Goal: Find specific page/section: Find specific page/section

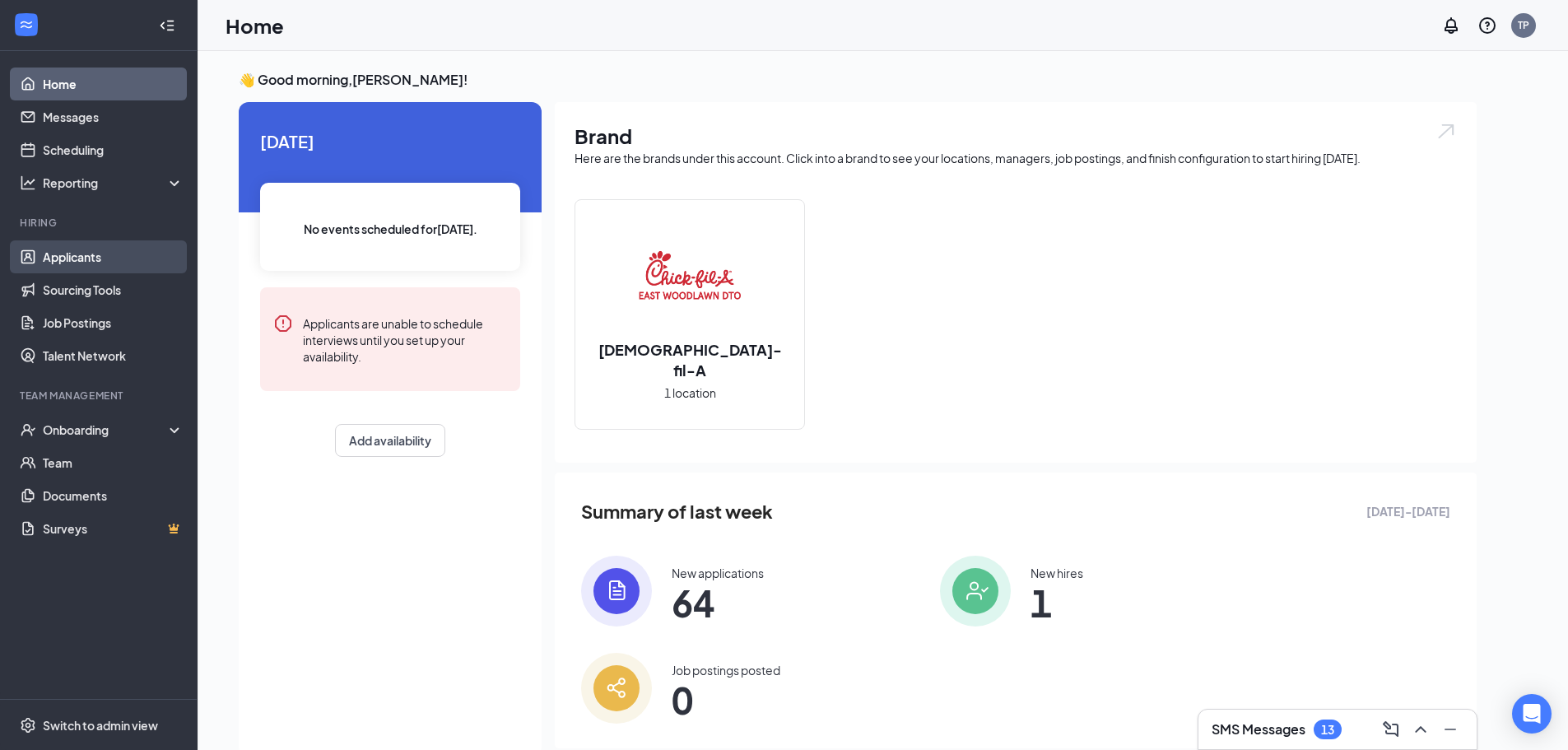
click at [78, 257] on link "Applicants" at bounding box center [113, 257] width 141 height 33
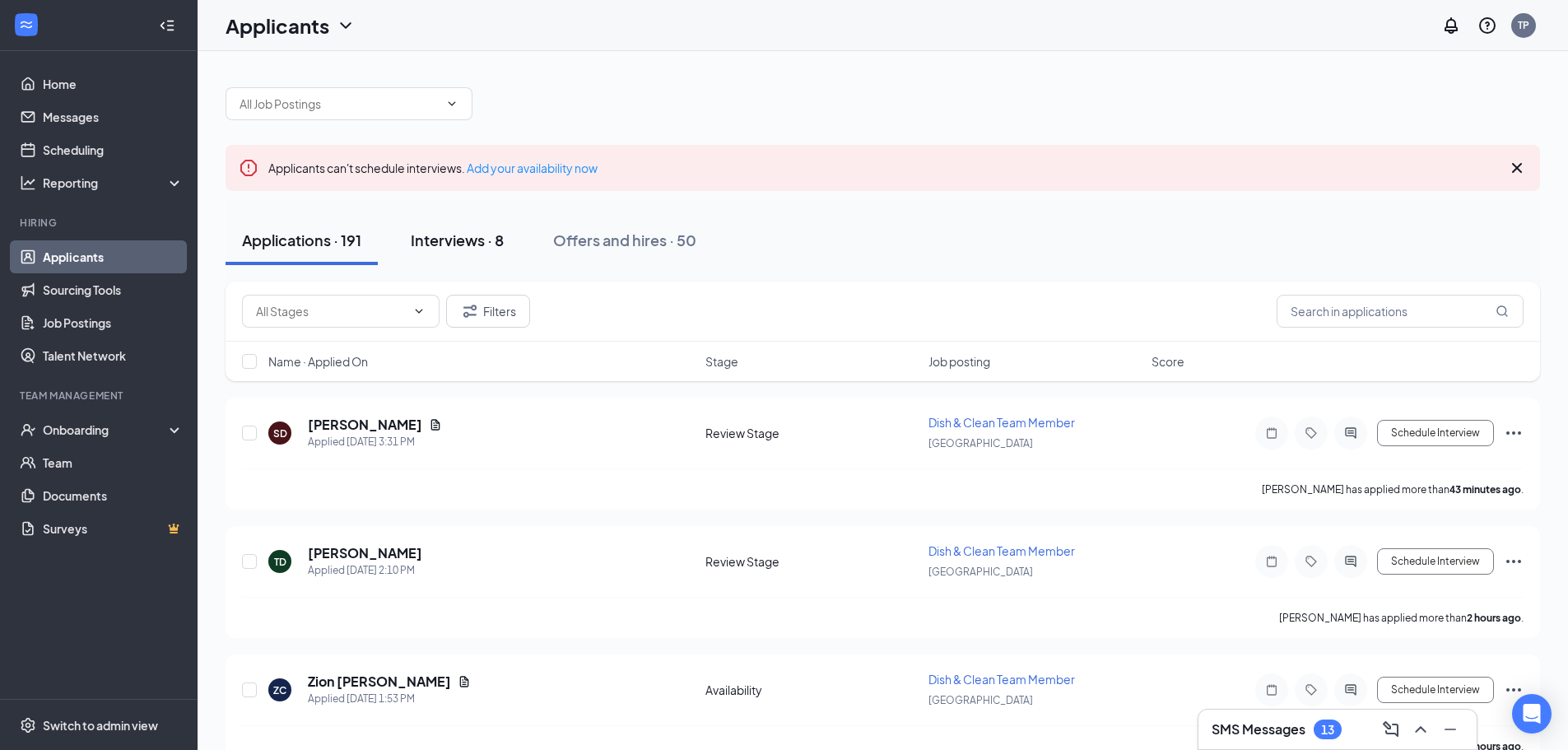
click at [472, 234] on div "Interviews · 8" at bounding box center [457, 240] width 93 height 21
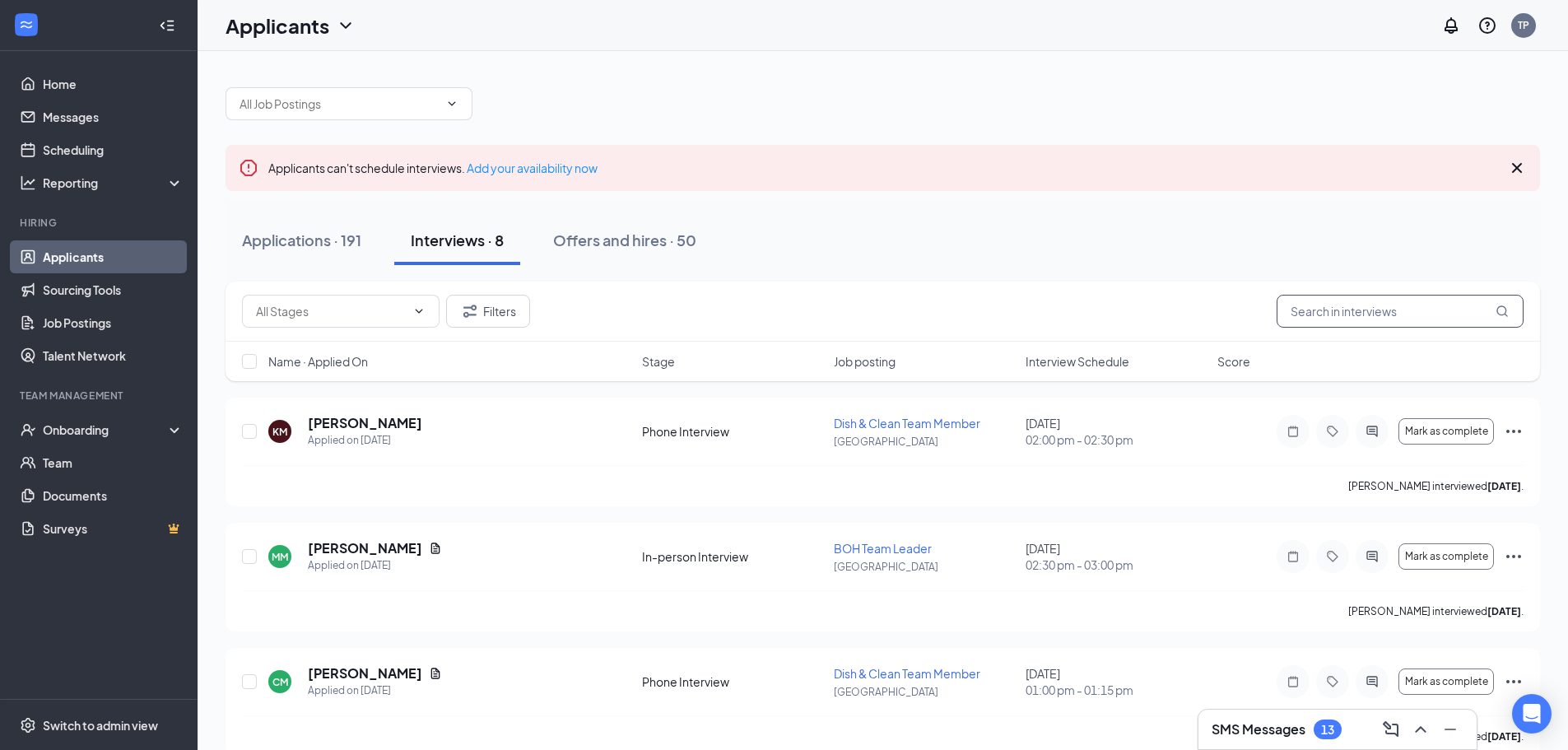
click at [1342, 306] on input "text" at bounding box center [1400, 311] width 247 height 33
click at [1331, 309] on input "text" at bounding box center [1400, 311] width 247 height 33
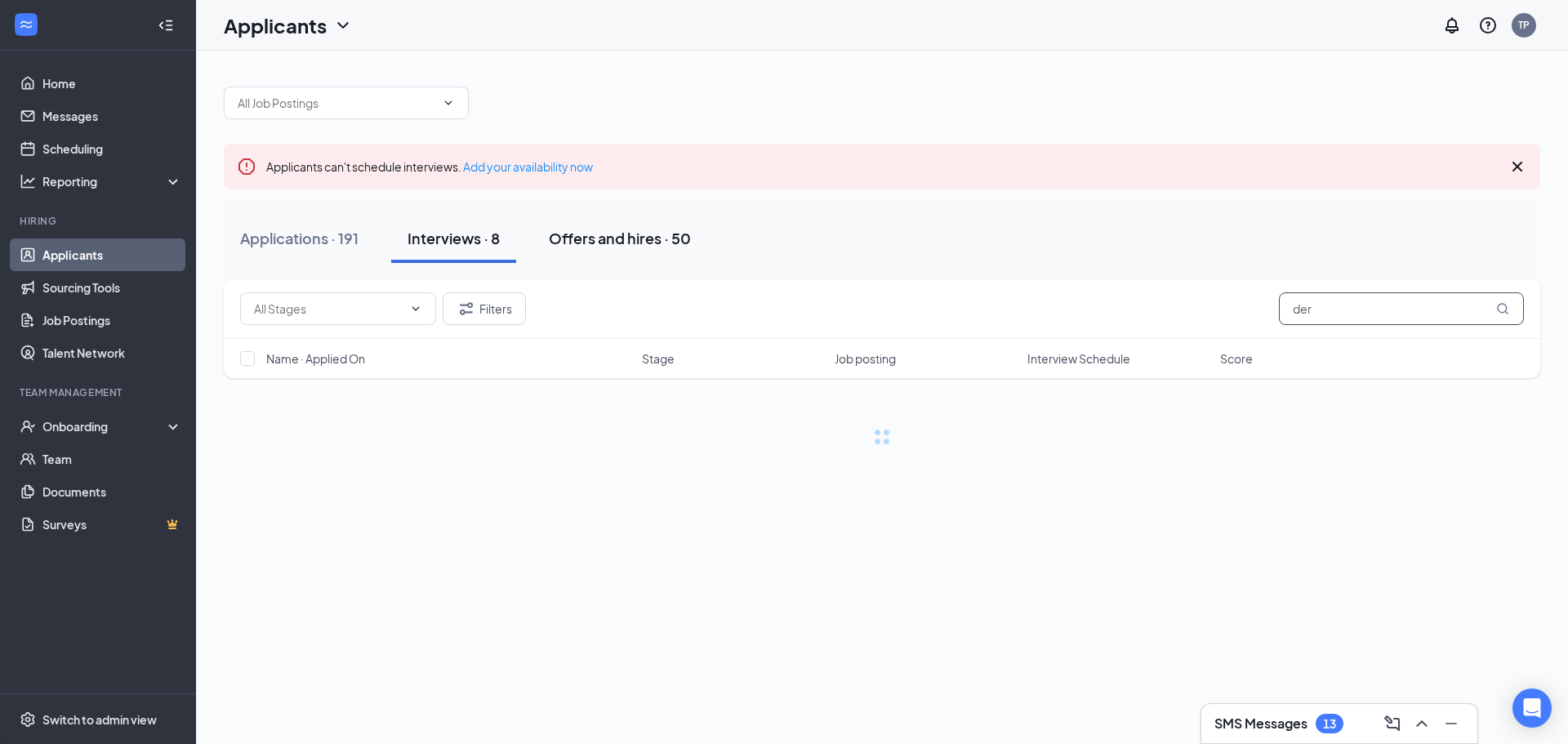
type input "der"
click at [603, 239] on div "Offers and hires · 50" at bounding box center [620, 238] width 142 height 20
click at [1354, 312] on input "der" at bounding box center [1401, 309] width 245 height 32
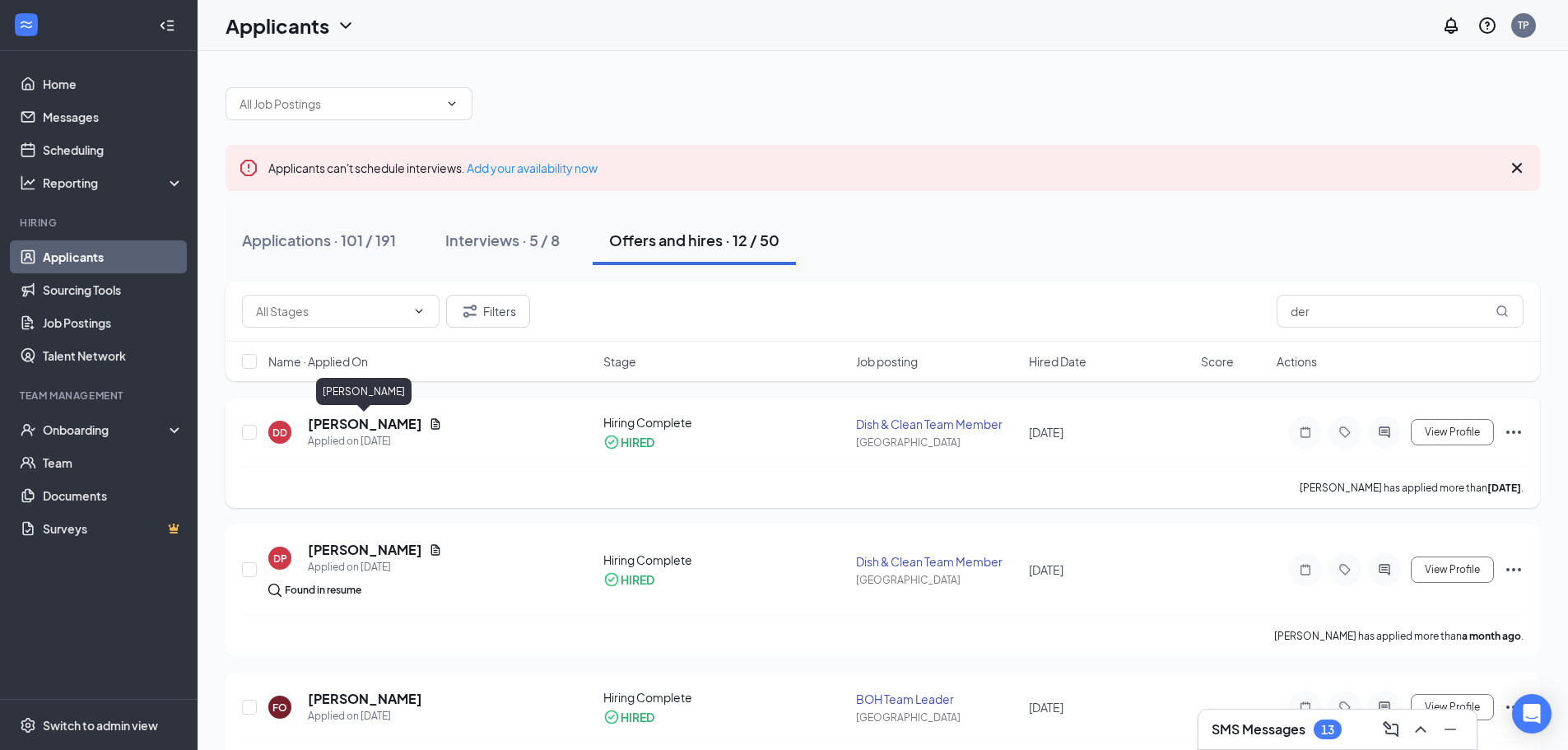
click at [392, 425] on h5 "[PERSON_NAME]" at bounding box center [365, 423] width 115 height 18
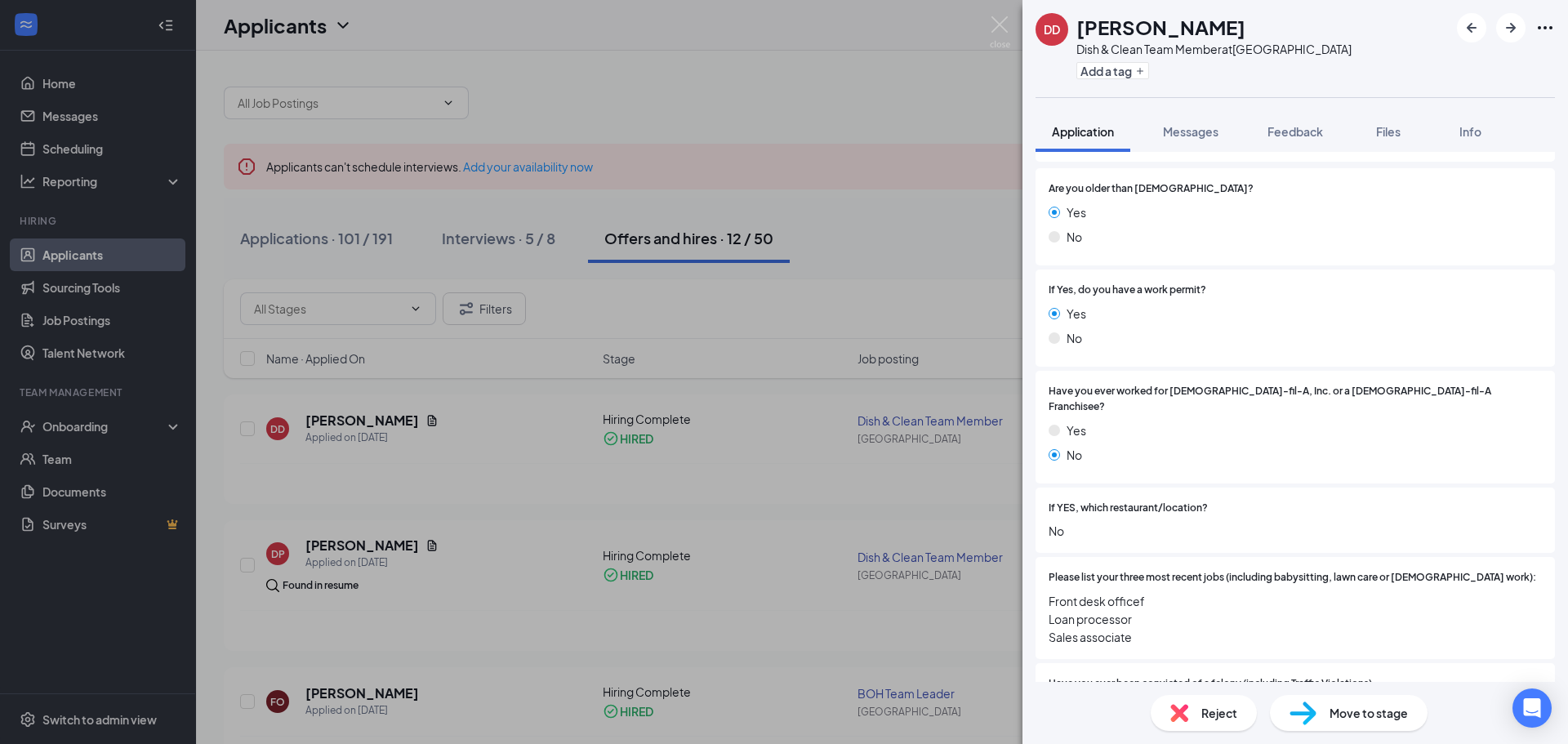
scroll to position [237, 0]
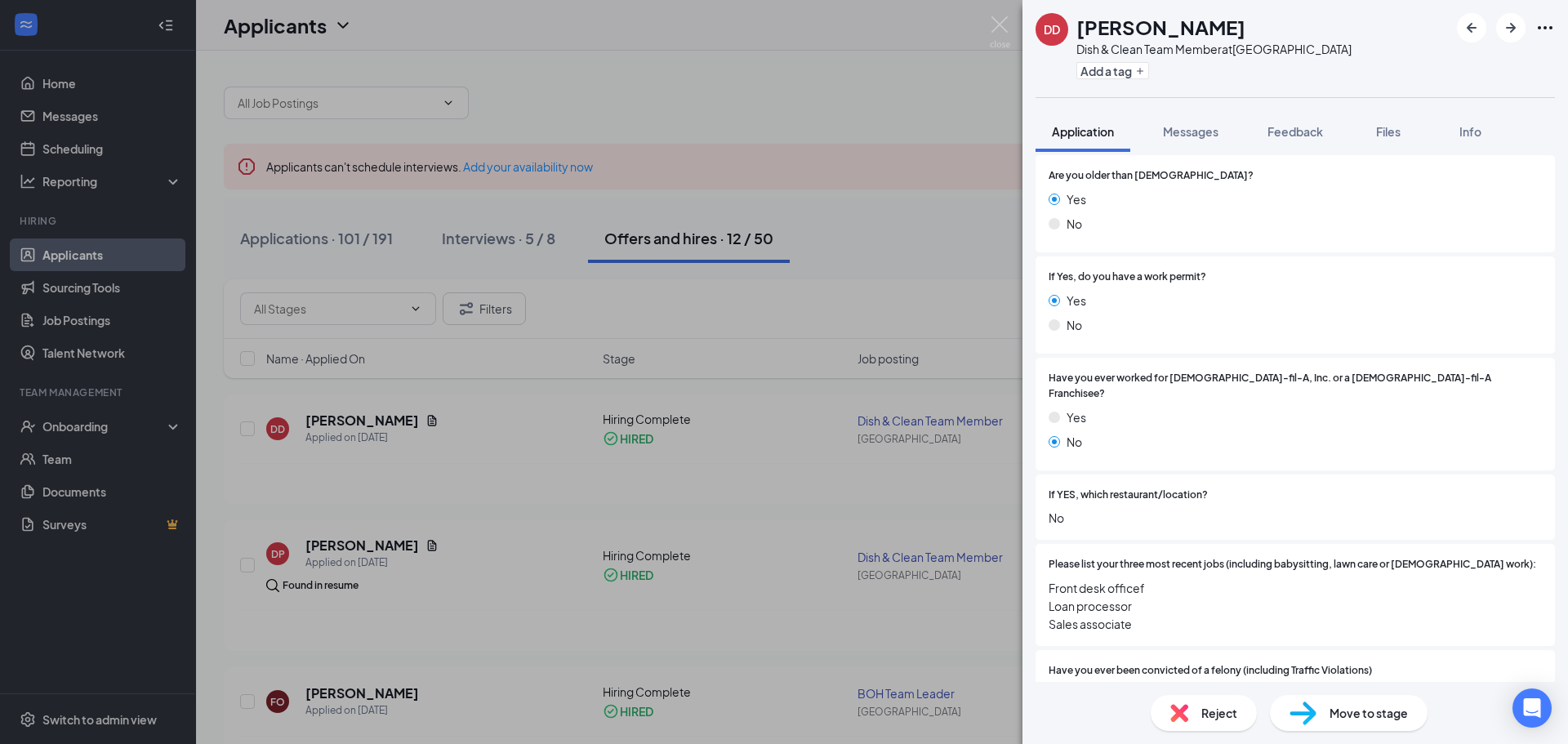
click at [1436, 89] on div "DD [PERSON_NAME] Dish & Clean Team Member at [GEOGRAPHIC_DATA] Add a tag" at bounding box center [1295, 48] width 546 height 97
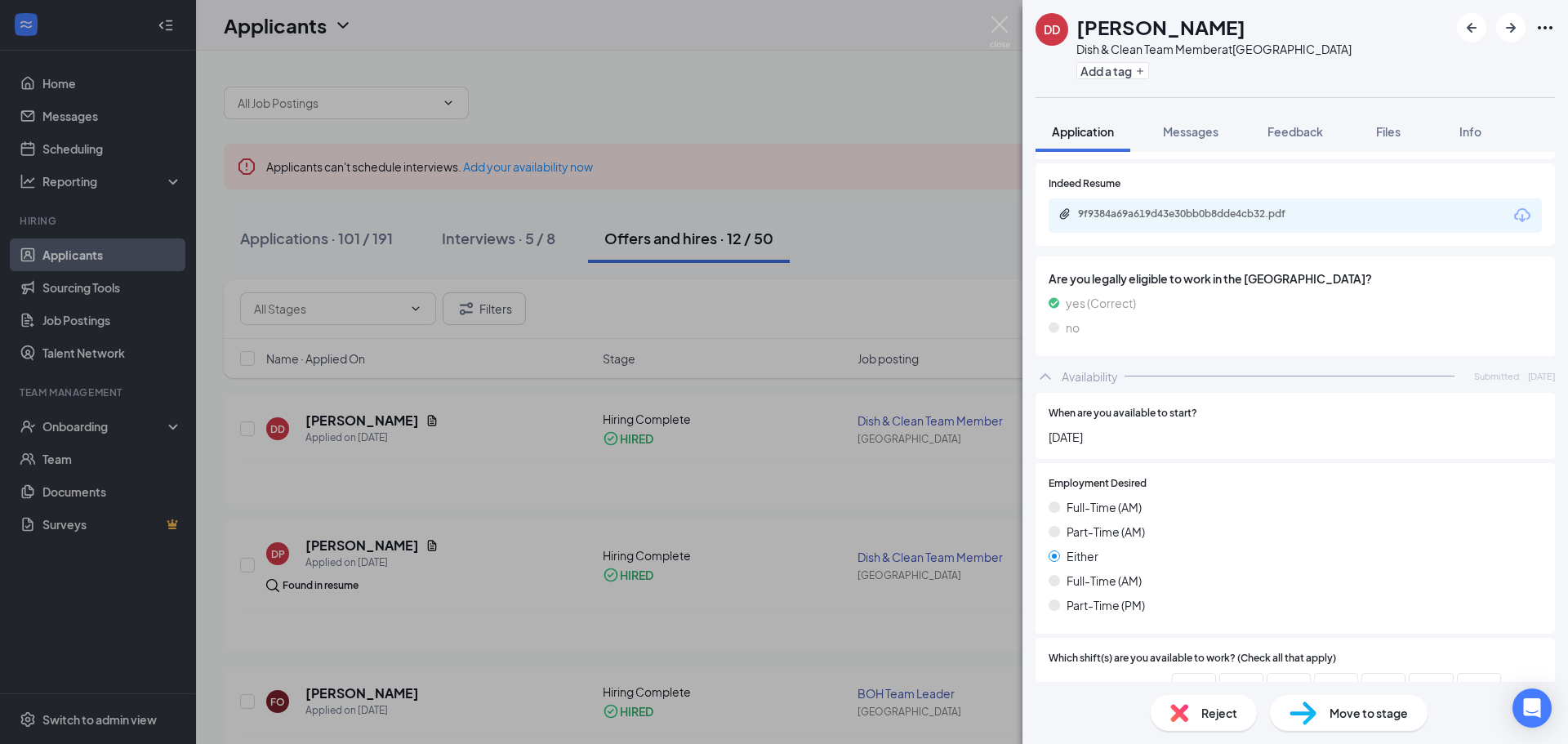
scroll to position [1080, 0]
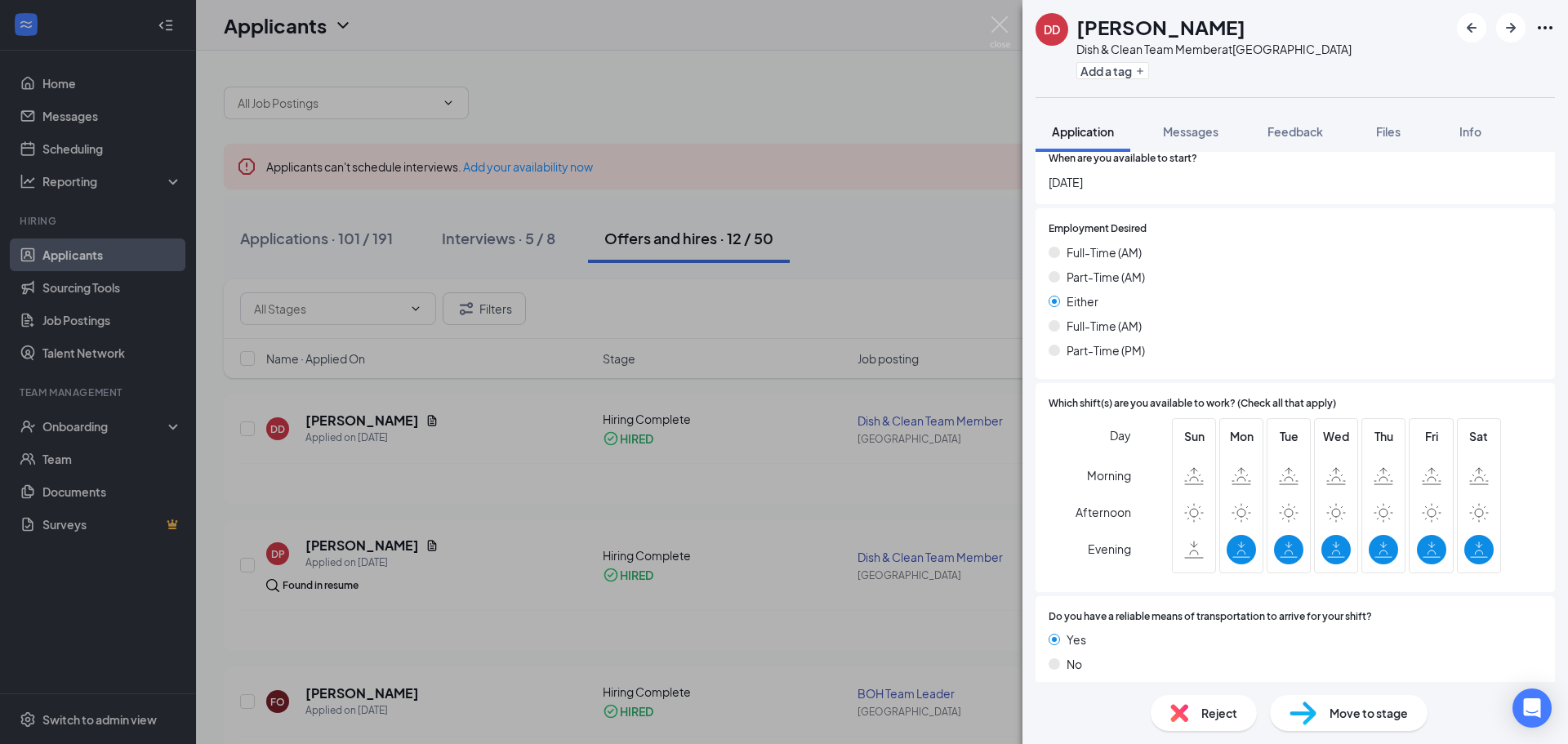
click at [950, 175] on div "DD [PERSON_NAME] Dish & Clean Team Member at [GEOGRAPHIC_DATA] Add a tag Applic…" at bounding box center [784, 372] width 1568 height 744
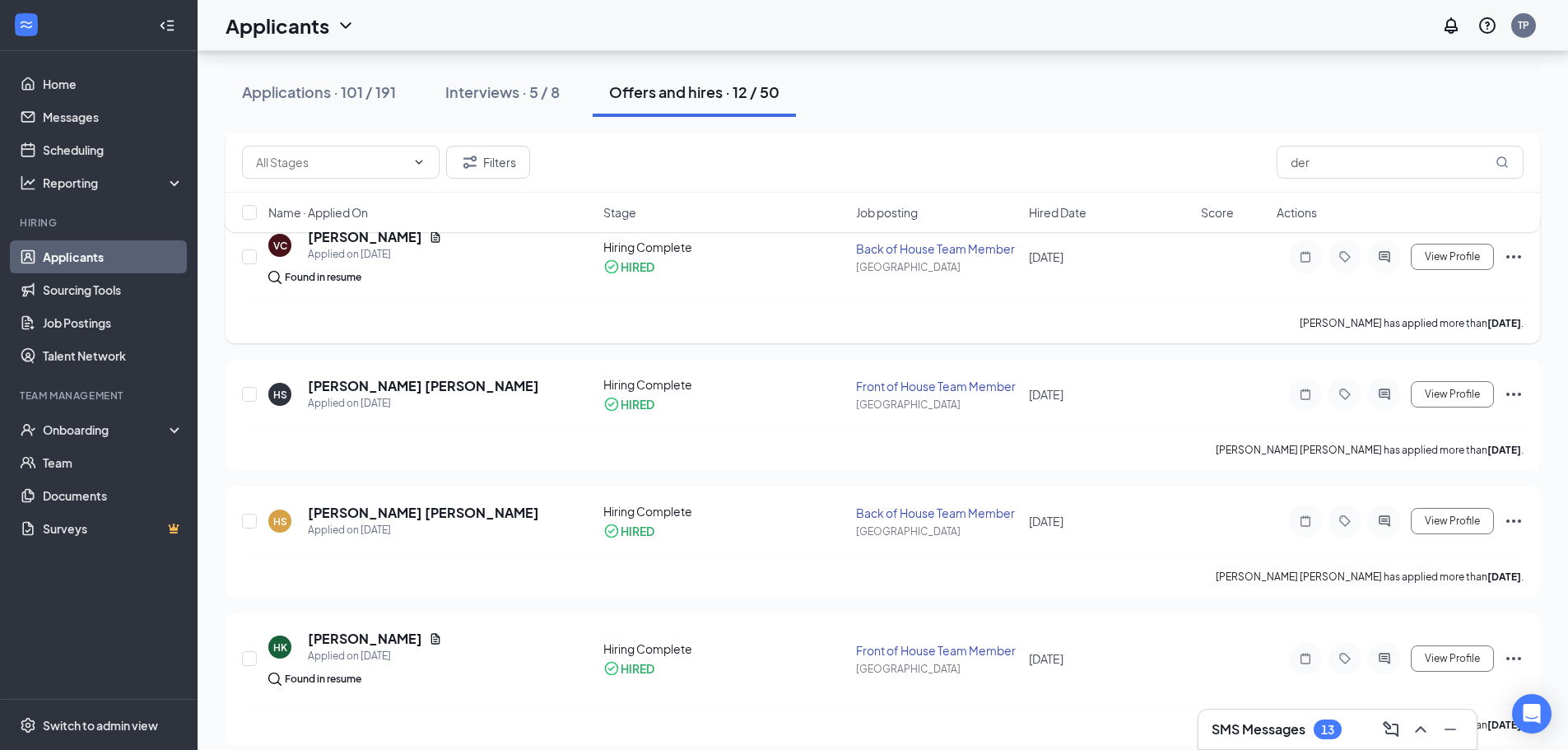
scroll to position [1047, 0]
